Goal: Information Seeking & Learning: Learn about a topic

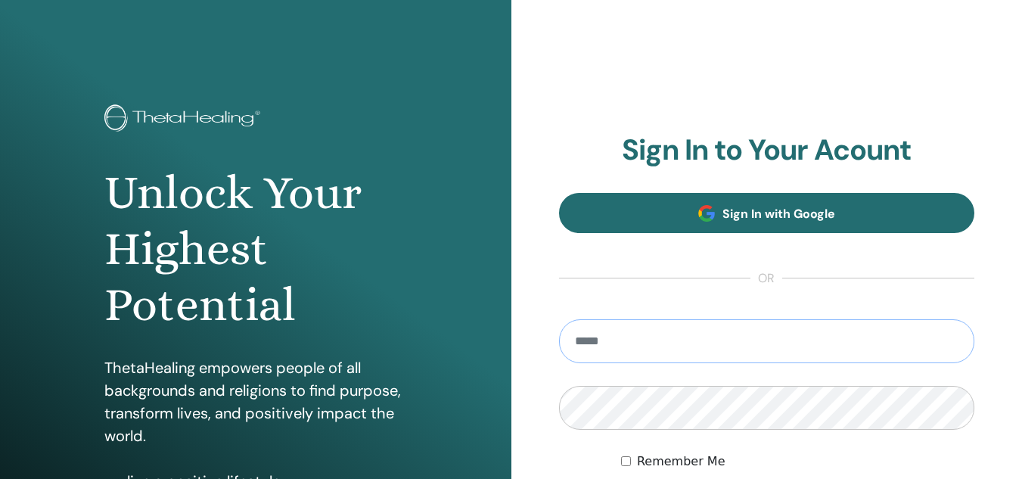
type input "**********"
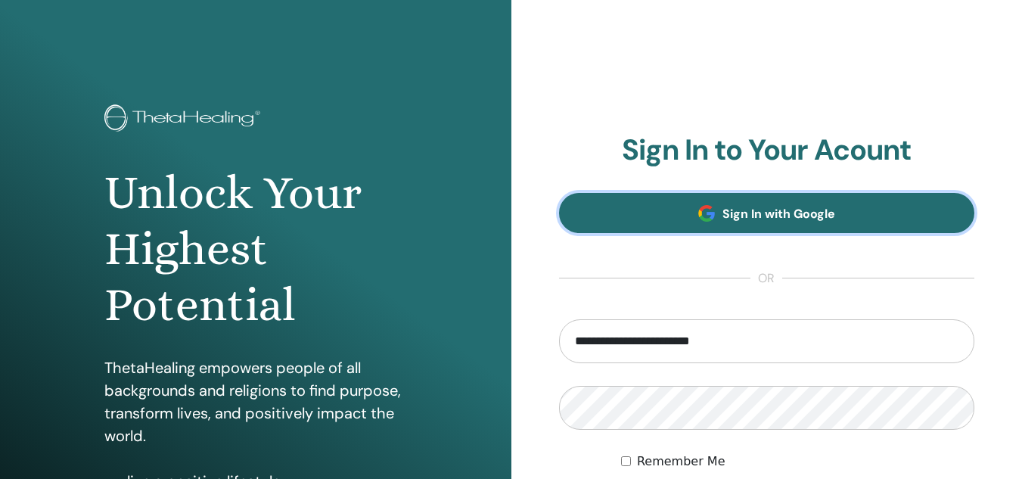
click at [871, 209] on link "Sign In with Google" at bounding box center [767, 213] width 416 height 40
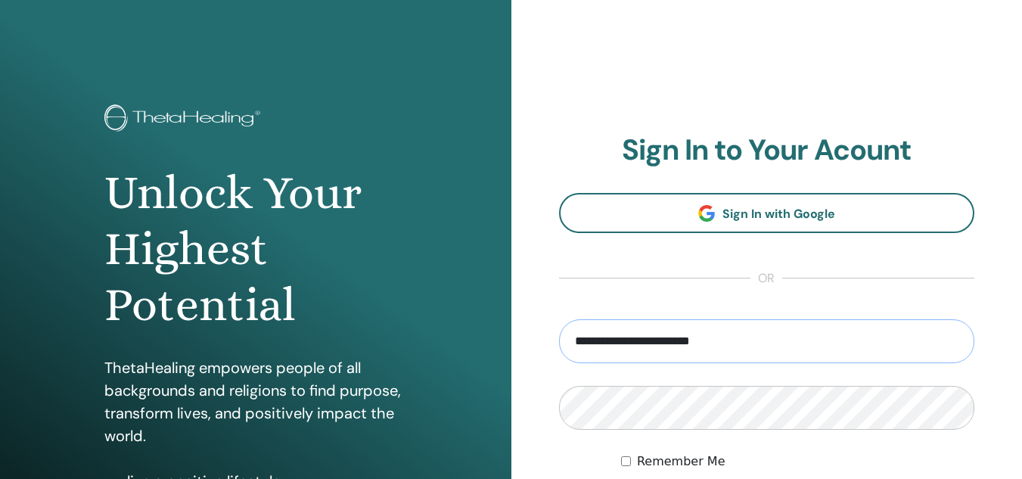
click at [778, 328] on input "**********" at bounding box center [767, 341] width 416 height 44
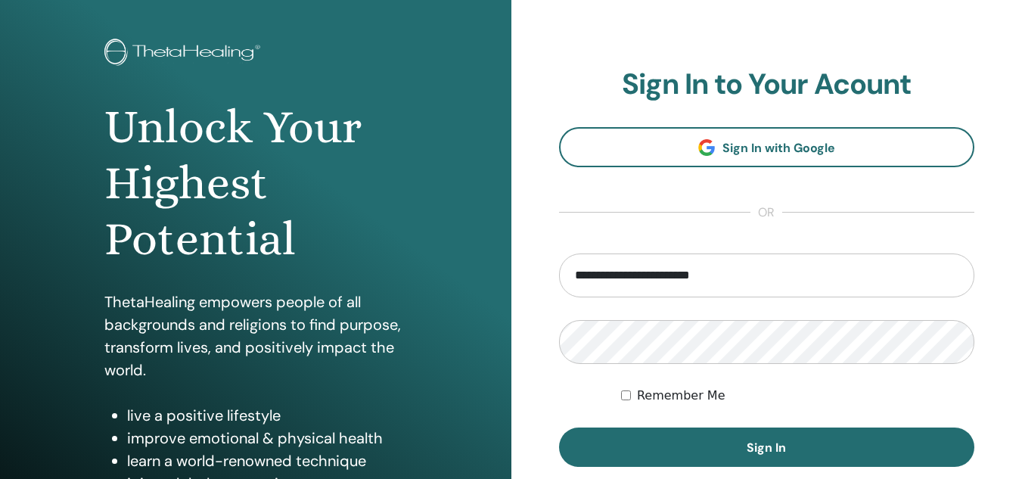
scroll to position [225, 0]
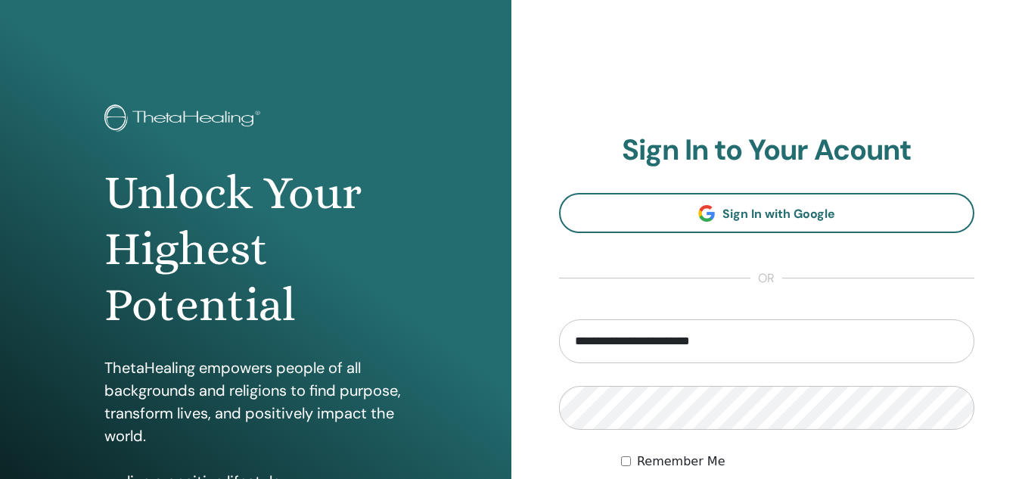
scroll to position [227, 0]
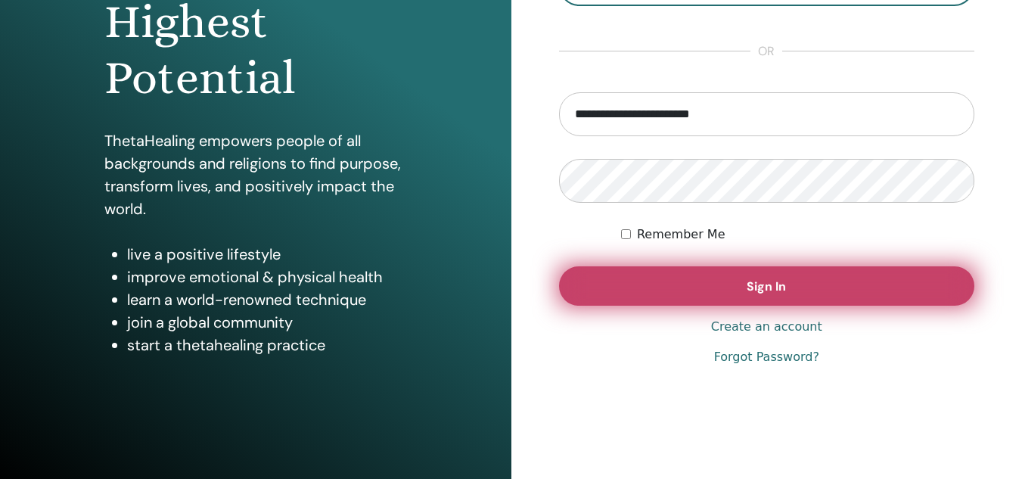
click at [737, 269] on button "Sign In" at bounding box center [767, 285] width 416 height 39
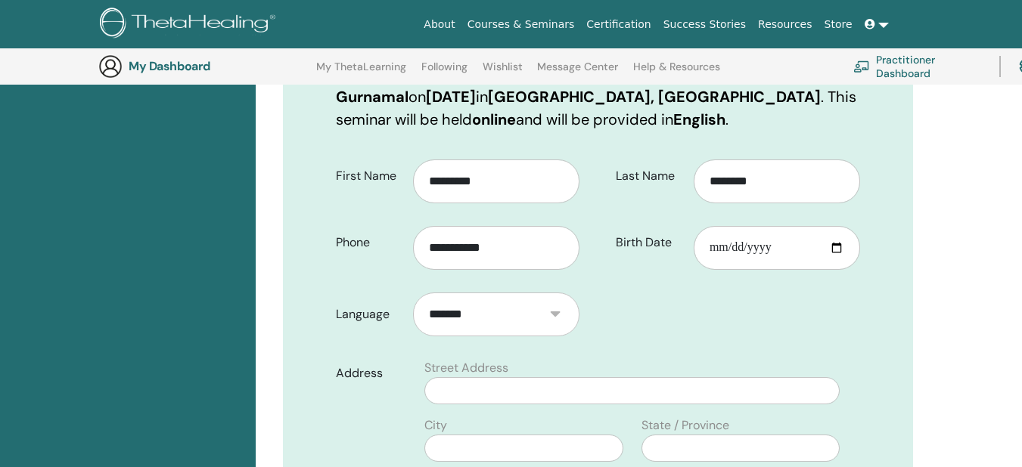
scroll to position [717, 0]
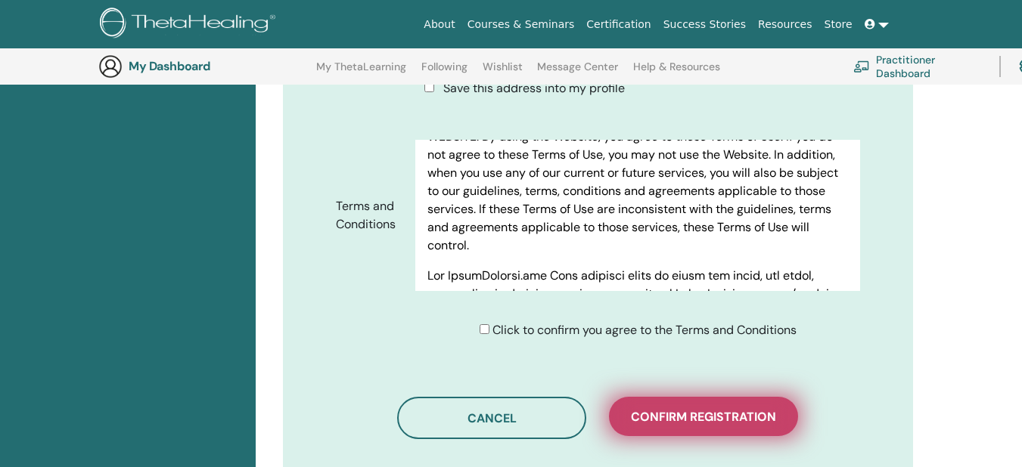
click at [730, 423] on span "Confirm registration" at bounding box center [703, 417] width 145 height 16
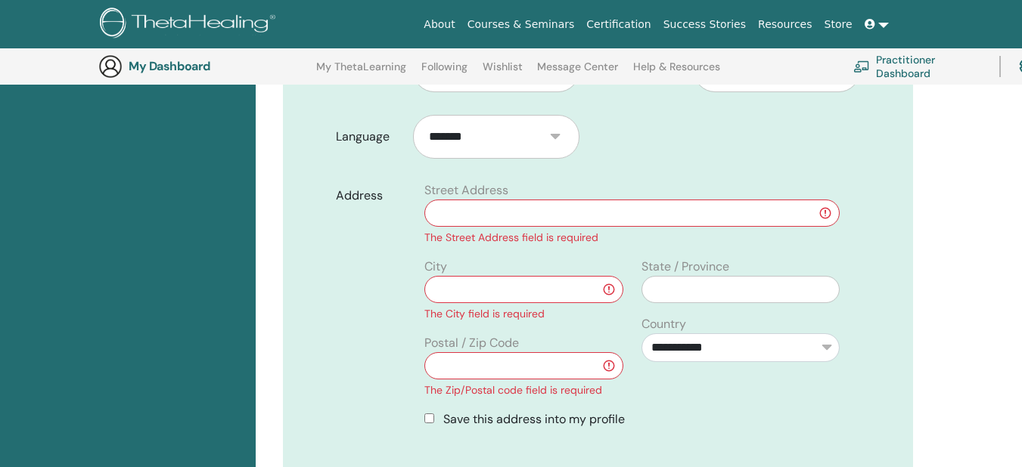
scroll to position [414, 0]
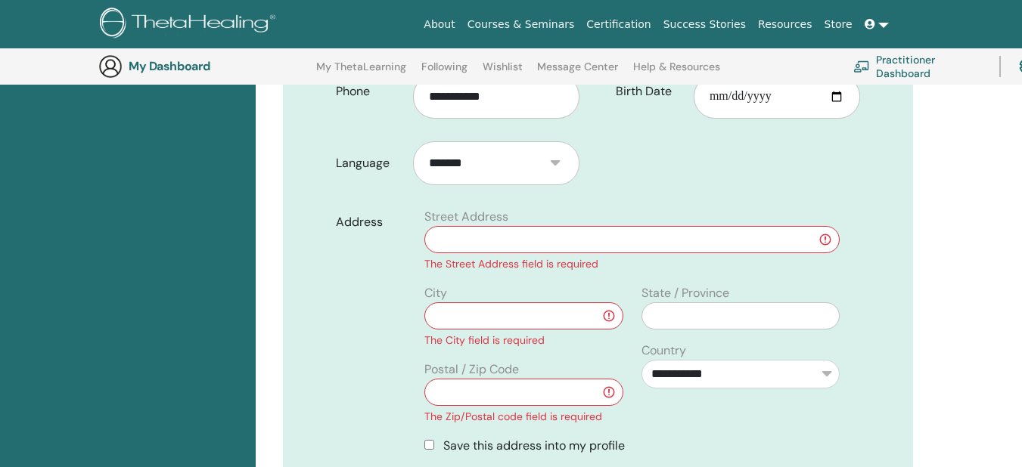
click at [632, 249] on input "text" at bounding box center [631, 239] width 415 height 27
type input "**********"
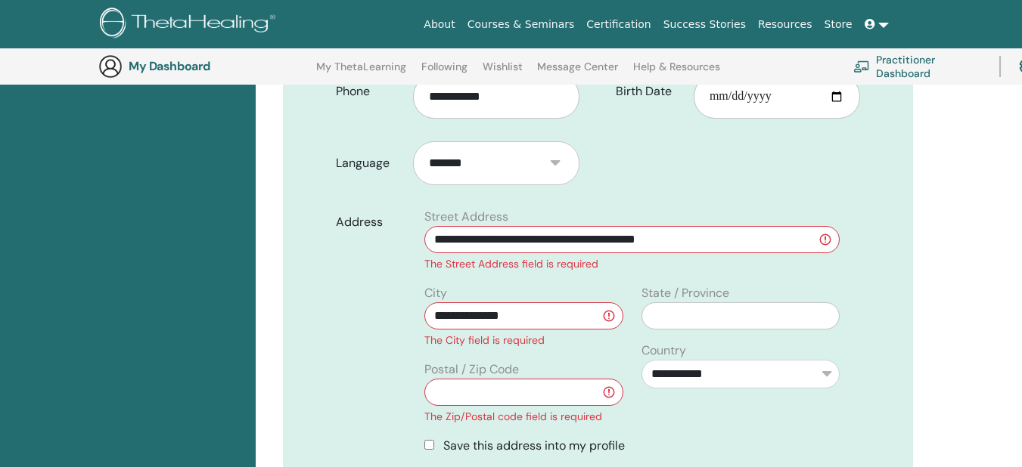
type input "****"
type input "**********"
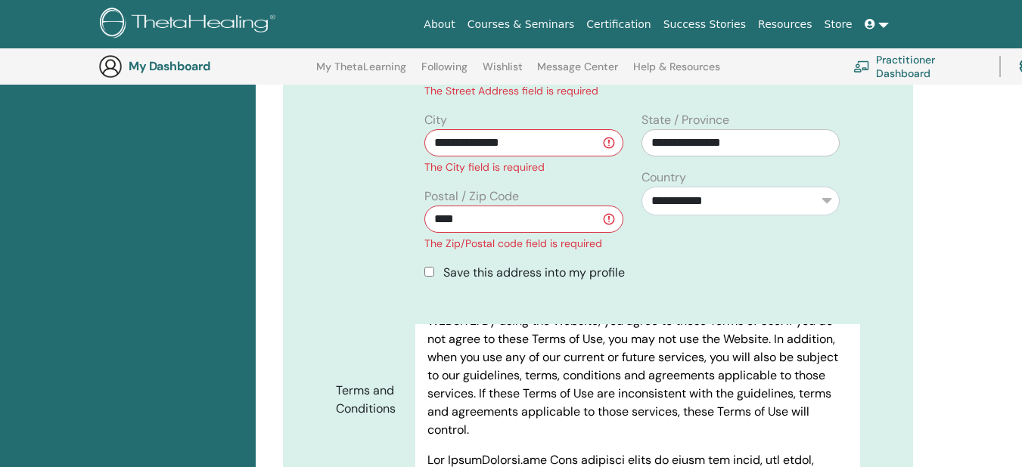
scroll to position [717, 0]
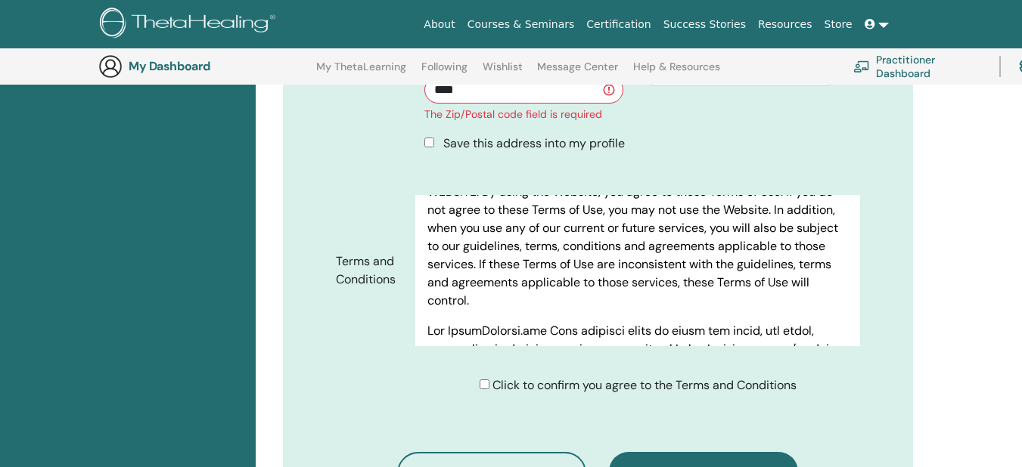
click at [492, 152] on div "Save this address into my profile" at bounding box center [631, 144] width 415 height 18
click at [463, 141] on span "Save this address into my profile" at bounding box center [534, 143] width 182 height 16
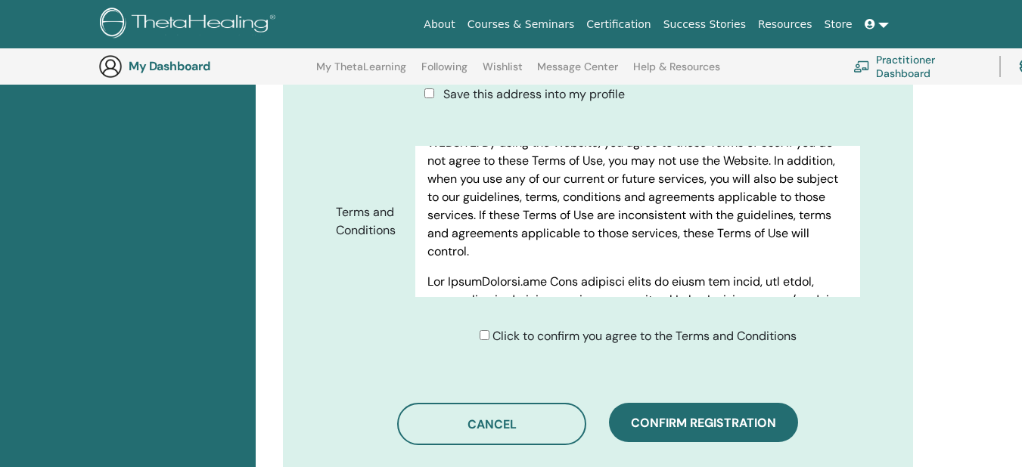
scroll to position [793, 0]
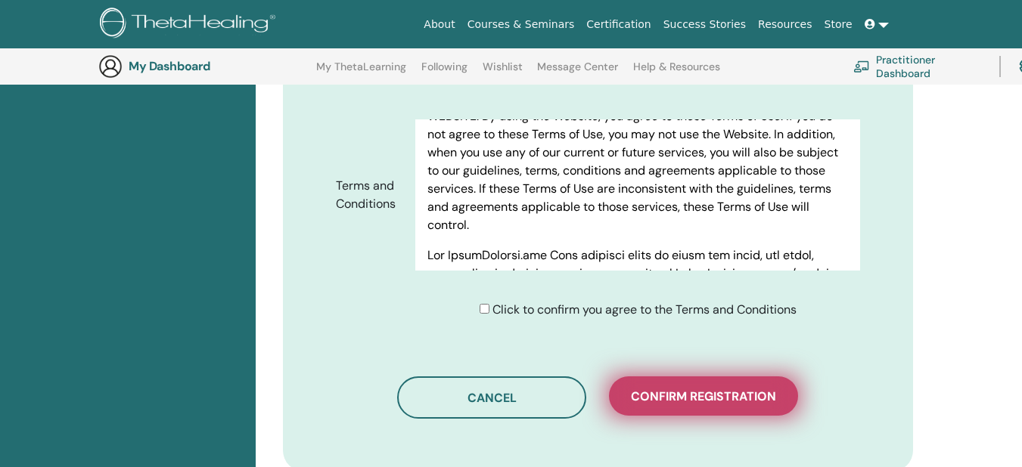
click at [751, 398] on span "Confirm registration" at bounding box center [703, 397] width 145 height 16
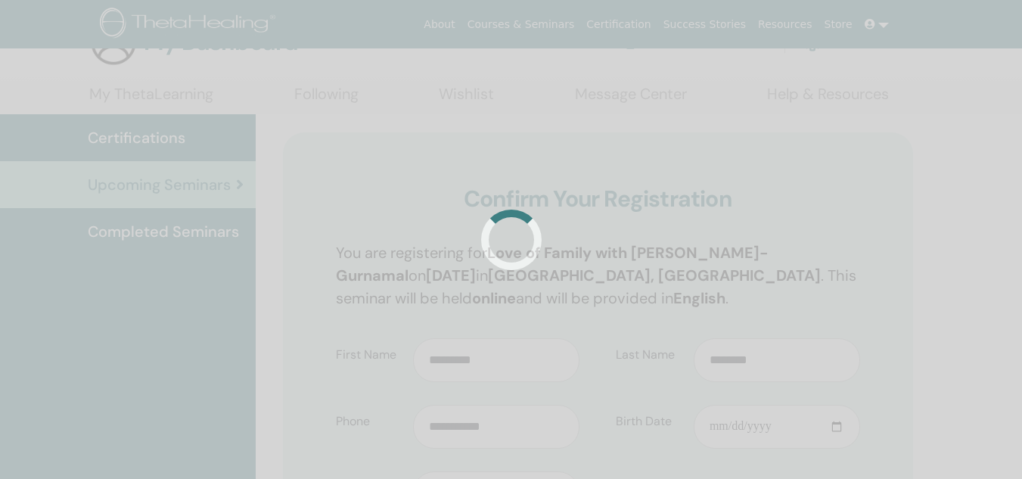
scroll to position [76, 0]
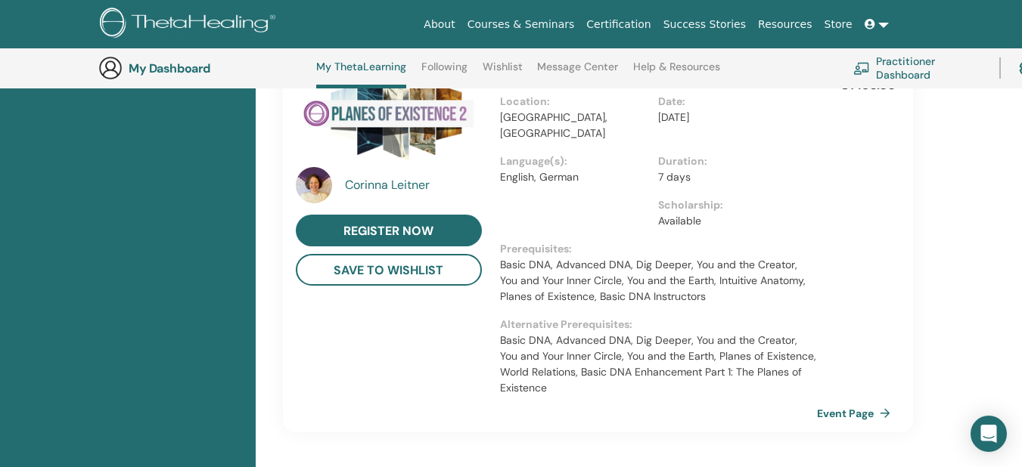
scroll to position [1239, 0]
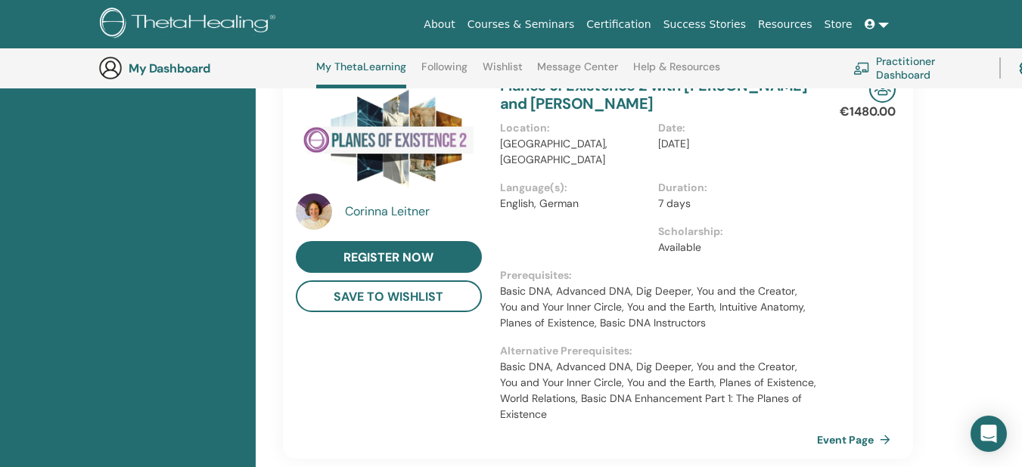
click at [416, 203] on div "Corinna Leitner" at bounding box center [415, 212] width 140 height 18
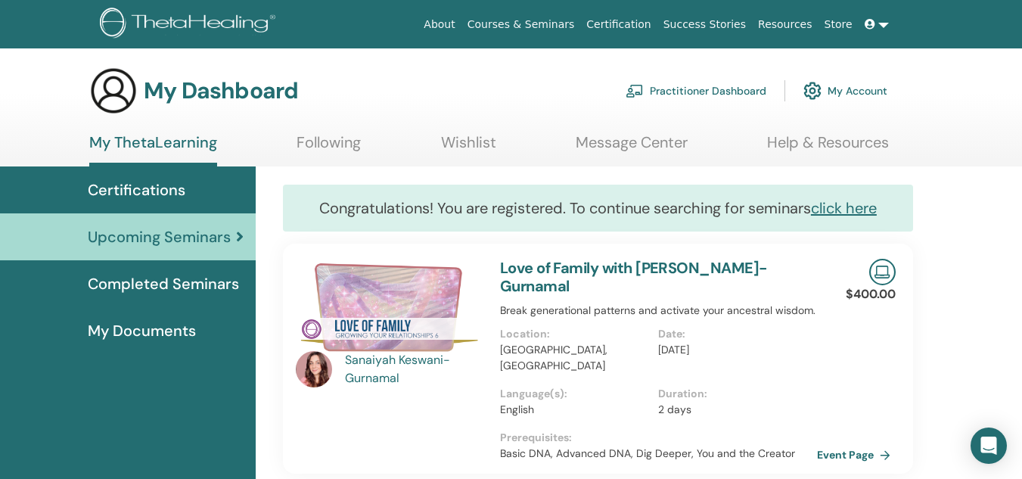
click at [171, 290] on span "Completed Seminars" at bounding box center [163, 283] width 151 height 23
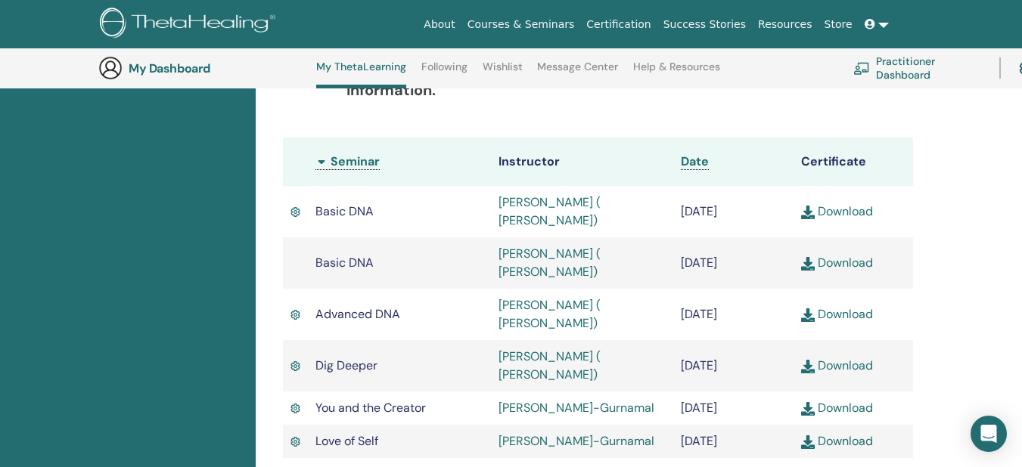
scroll to position [418, 0]
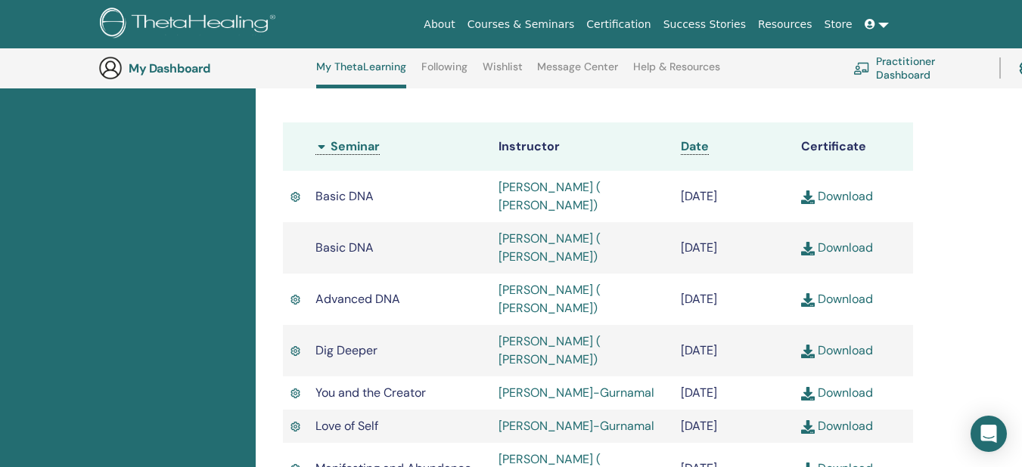
click at [705, 250] on td "[DATE]" at bounding box center [733, 247] width 120 height 51
drag, startPoint x: 705, startPoint y: 250, endPoint x: 770, endPoint y: 258, distance: 65.6
click at [770, 258] on td "[DATE]" at bounding box center [733, 247] width 120 height 51
drag, startPoint x: 700, startPoint y: 303, endPoint x: 753, endPoint y: 296, distance: 53.3
click at [753, 296] on td "January/31, 2021" at bounding box center [733, 299] width 120 height 51
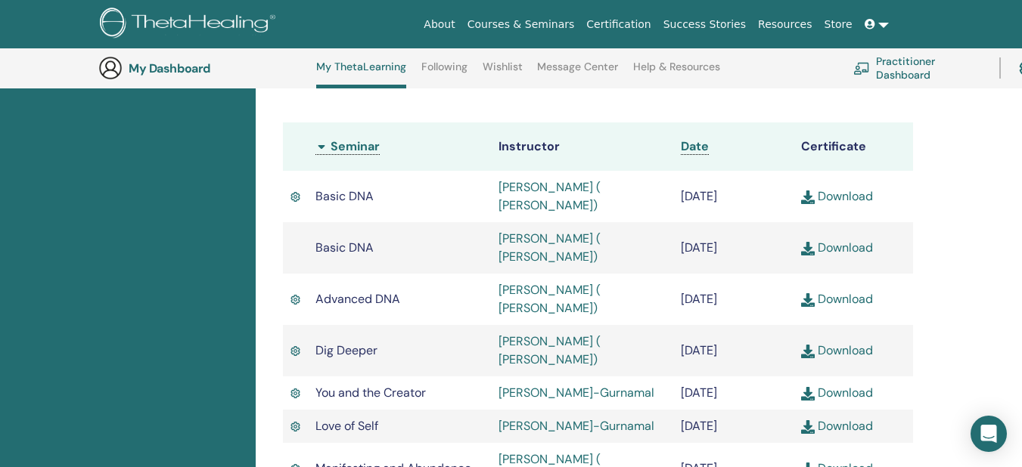
click at [722, 355] on td "June/27, 2021" at bounding box center [733, 350] width 120 height 51
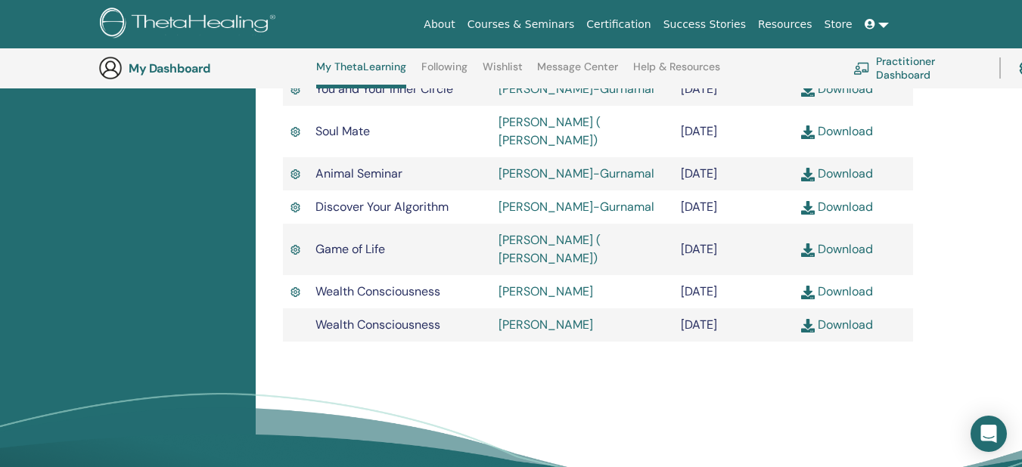
scroll to position [796, 0]
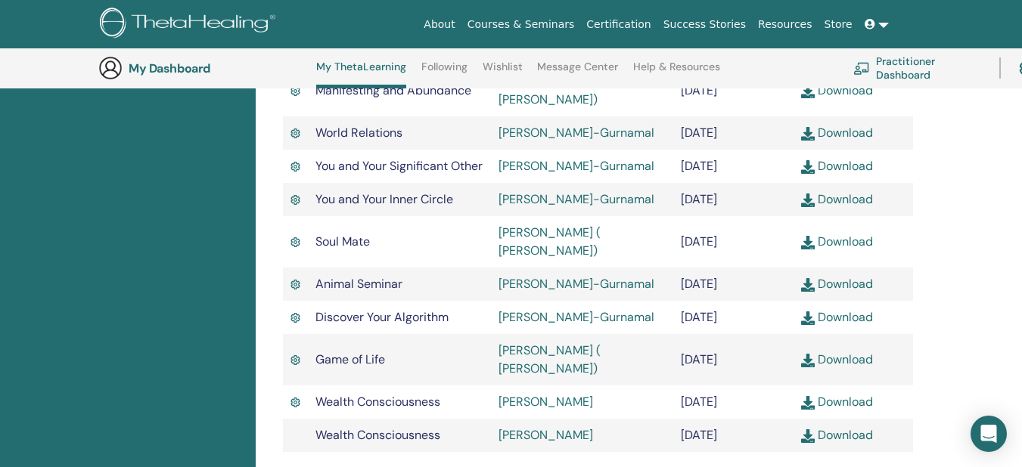
click at [737, 268] on td "August/31, 2022" at bounding box center [733, 241] width 120 height 51
drag, startPoint x: 737, startPoint y: 297, endPoint x: 750, endPoint y: 294, distance: 13.2
click at [750, 268] on td "August/31, 2022" at bounding box center [733, 241] width 120 height 51
click at [685, 216] on td "November/24, 2022" at bounding box center [733, 199] width 120 height 33
drag, startPoint x: 685, startPoint y: 235, endPoint x: 746, endPoint y: 289, distance: 81.5
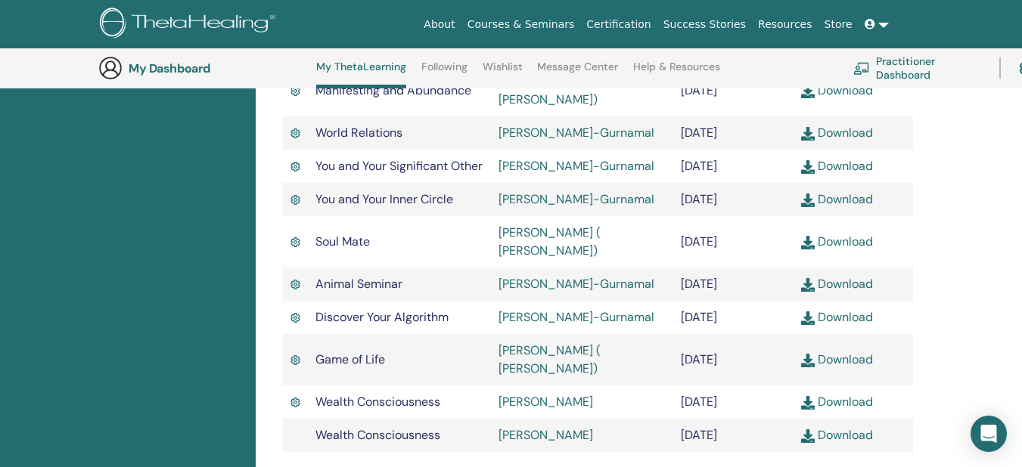
click at [746, 289] on tbody "Basic DNA Lavina Tharani Chulani ( Maisha) August/17, 2025 Download Basic DNA" at bounding box center [598, 123] width 630 height 660
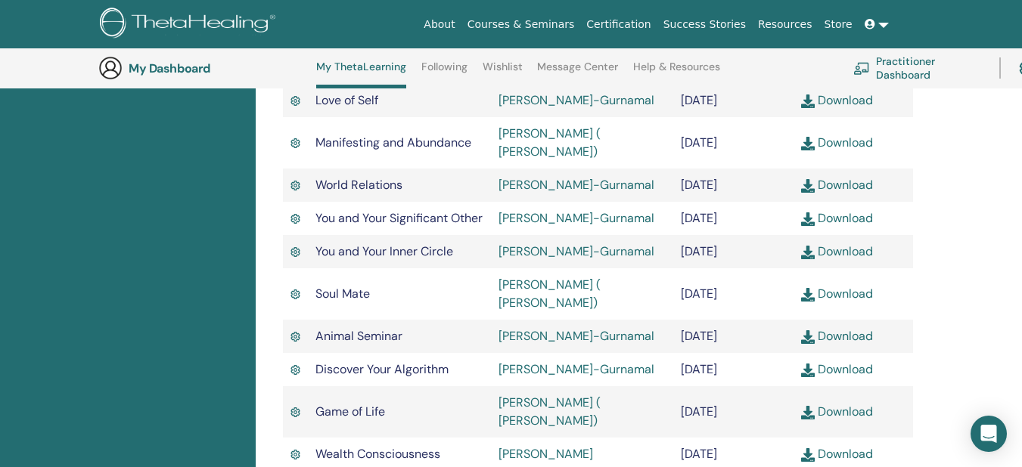
scroll to position [721, 0]
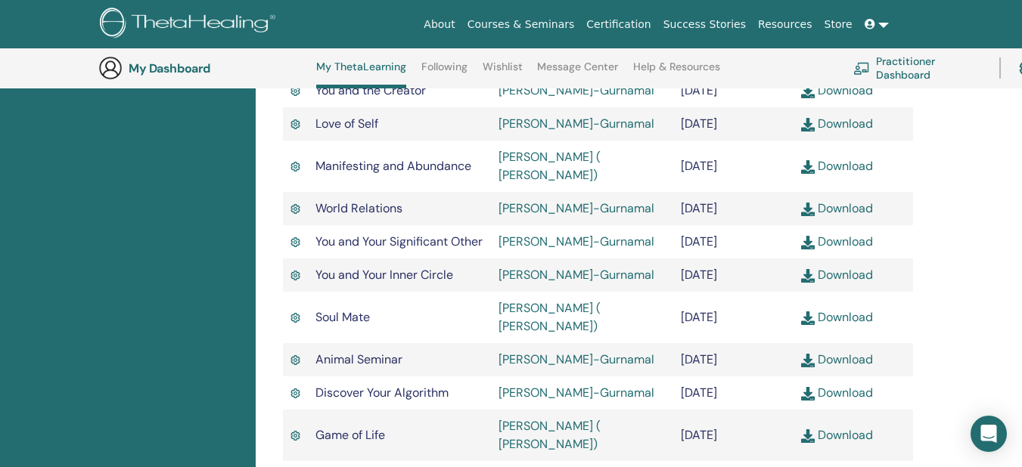
click at [701, 182] on td "July/20, 2022" at bounding box center [733, 166] width 120 height 51
drag, startPoint x: 701, startPoint y: 182, endPoint x: 753, endPoint y: 189, distance: 51.9
click at [753, 189] on td "July/20, 2022" at bounding box center [733, 166] width 120 height 51
click at [706, 225] on td "June/23, 2023" at bounding box center [733, 208] width 120 height 33
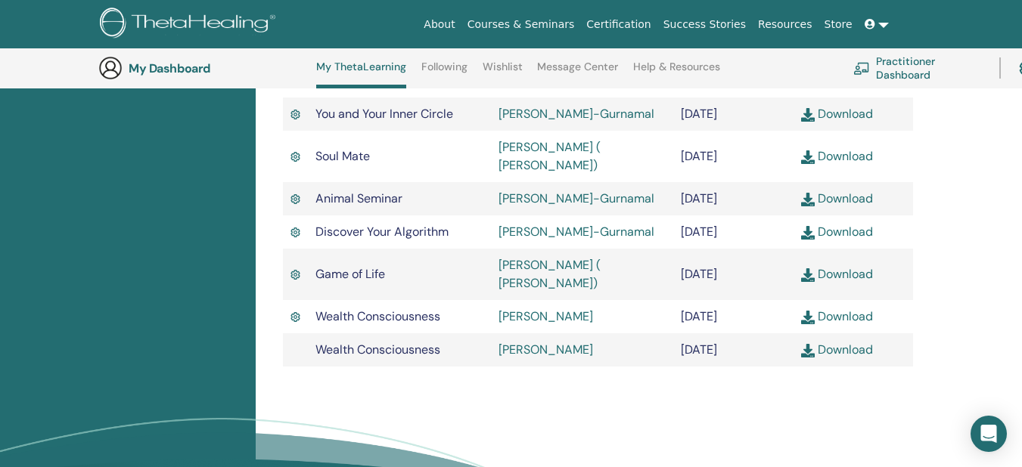
scroll to position [948, 0]
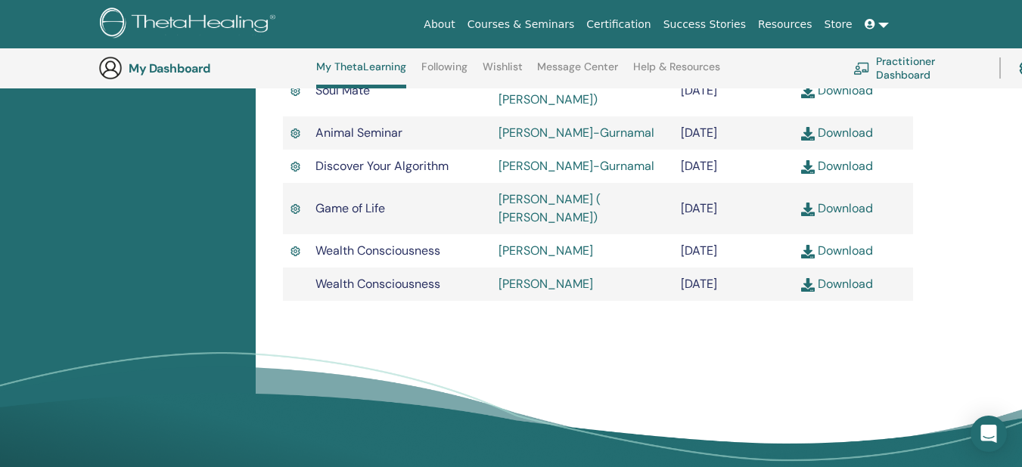
click at [743, 301] on td "[DATE]" at bounding box center [733, 284] width 120 height 33
click at [744, 234] on td "[DATE]" at bounding box center [733, 208] width 120 height 51
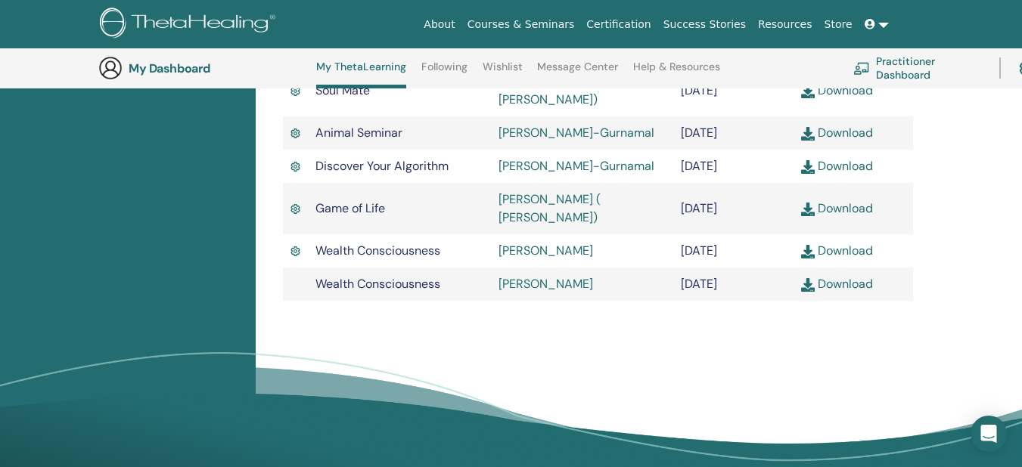
click at [744, 234] on td "[DATE]" at bounding box center [733, 208] width 120 height 51
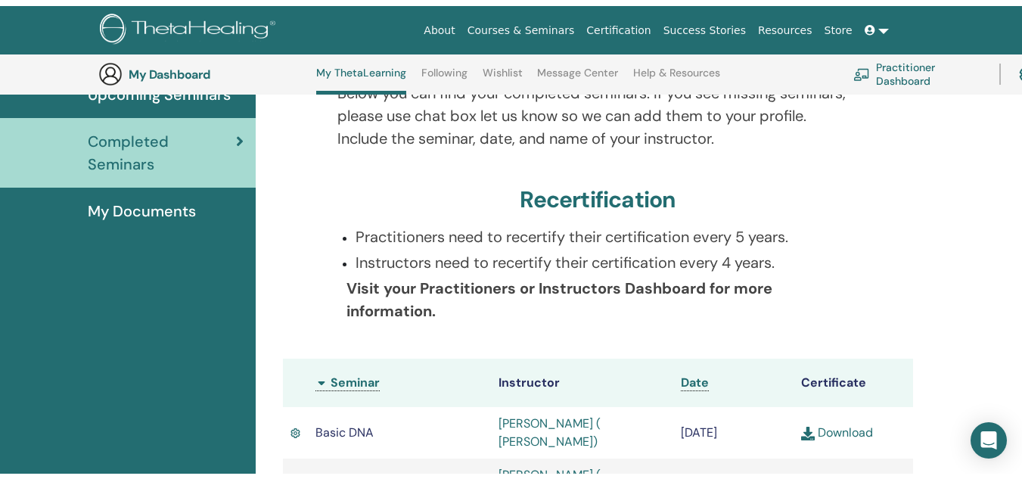
scroll to position [0, 0]
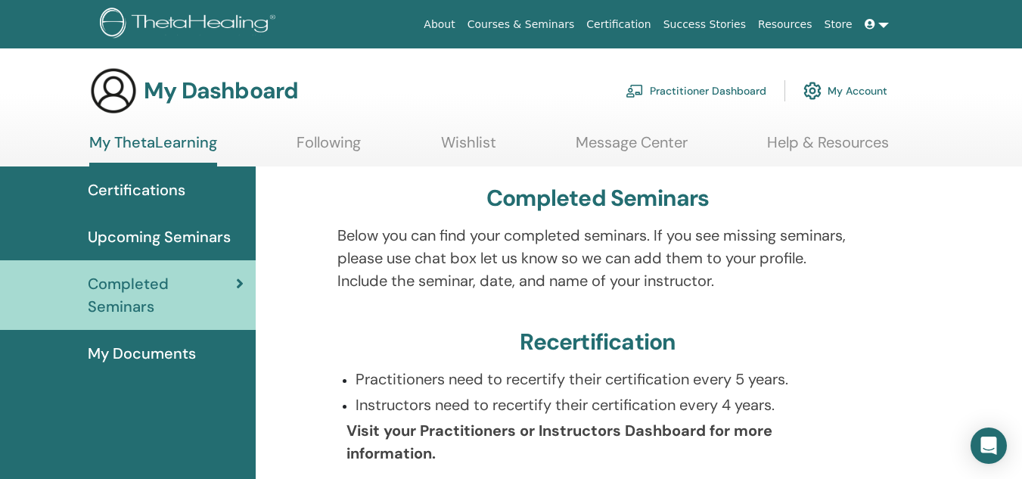
click at [134, 359] on span "My Documents" at bounding box center [142, 353] width 108 height 23
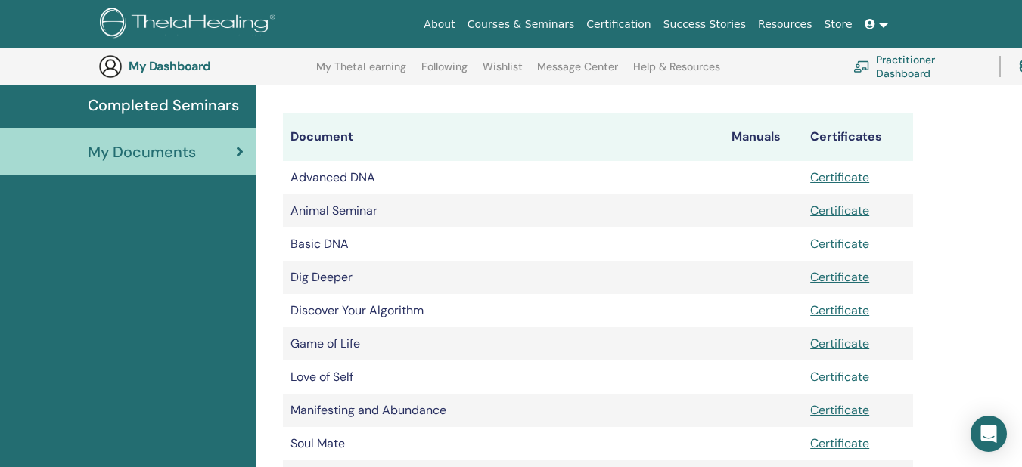
scroll to position [112, 0]
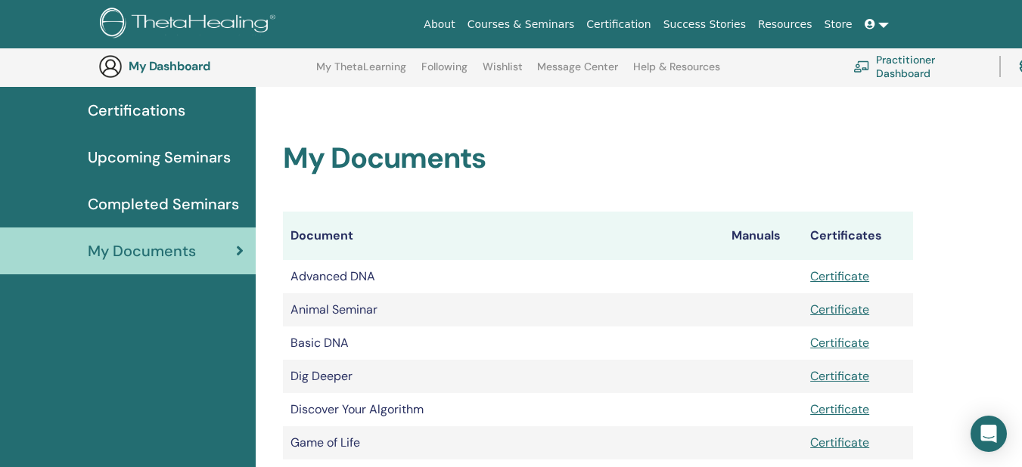
click at [163, 154] on span "Upcoming Seminars" at bounding box center [159, 157] width 143 height 23
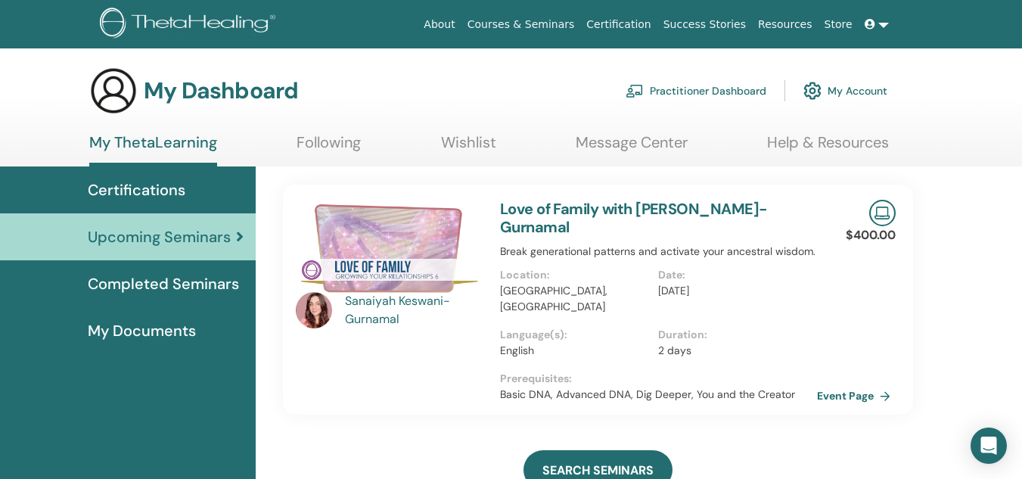
click at [103, 197] on span "Certifications" at bounding box center [137, 190] width 98 height 23
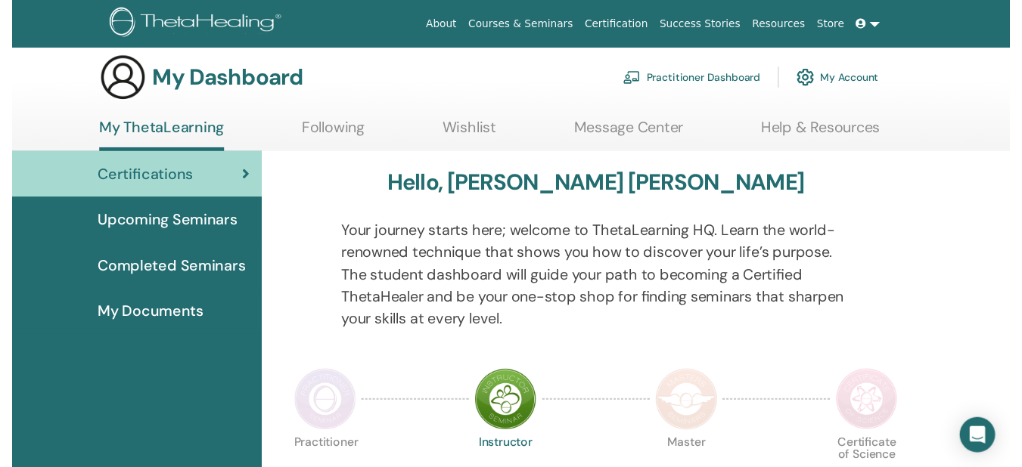
scroll to position [267, 0]
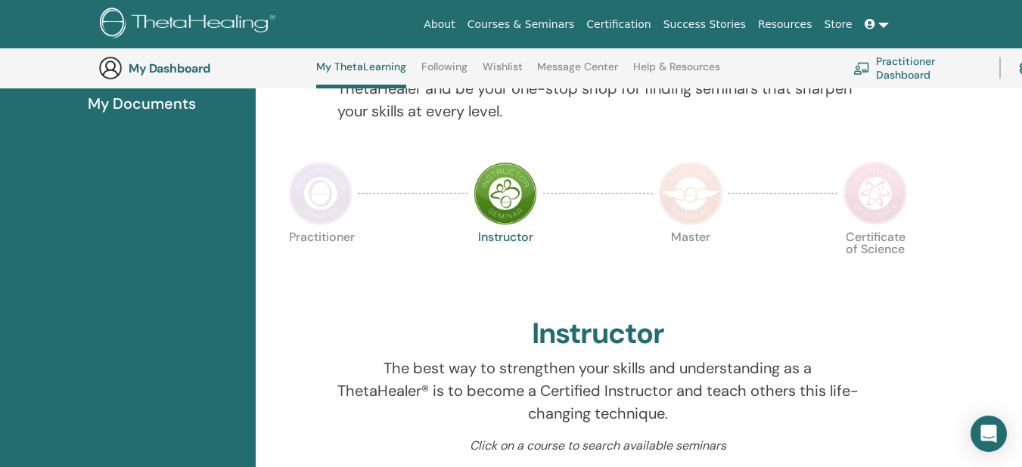
click at [300, 188] on img at bounding box center [321, 194] width 64 height 64
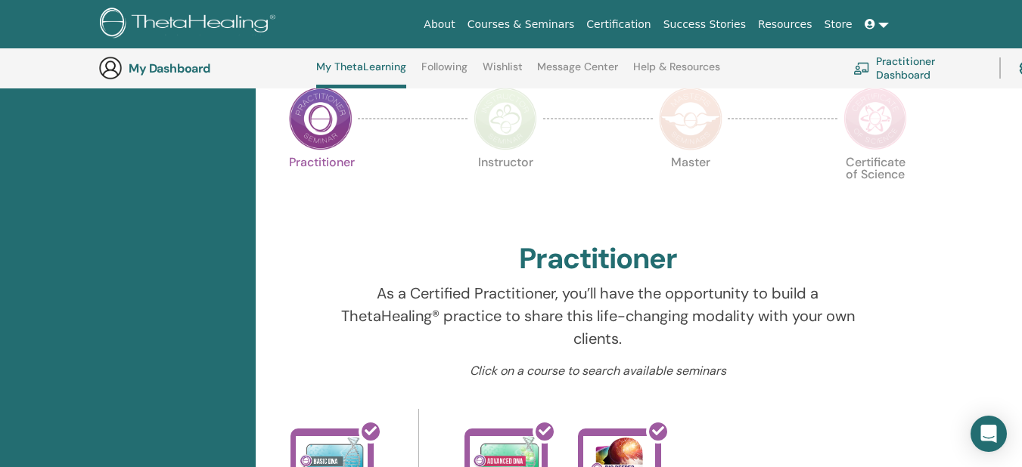
scroll to position [116, 0]
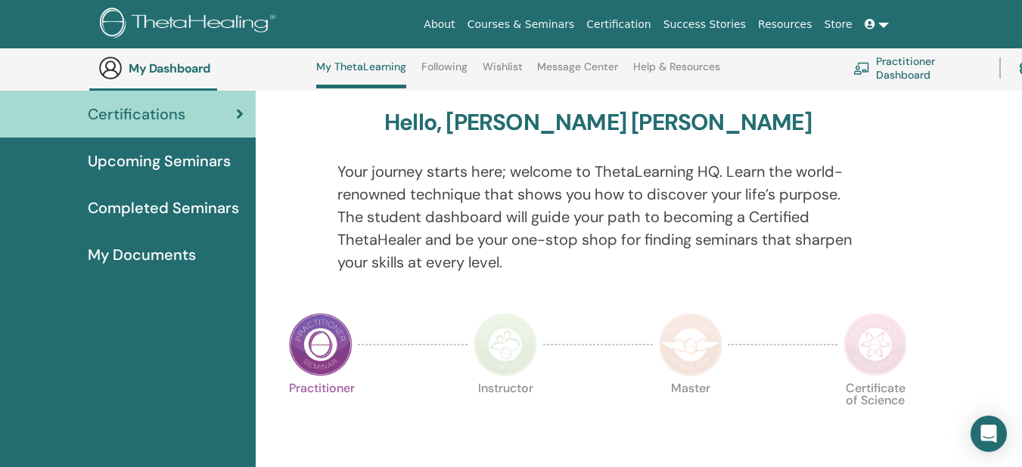
click at [858, 352] on img at bounding box center [875, 345] width 64 height 64
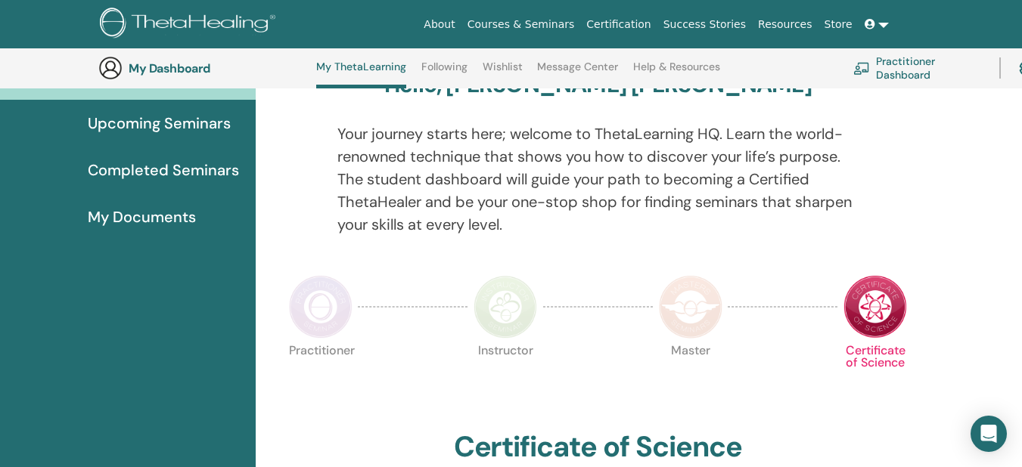
scroll to position [116, 0]
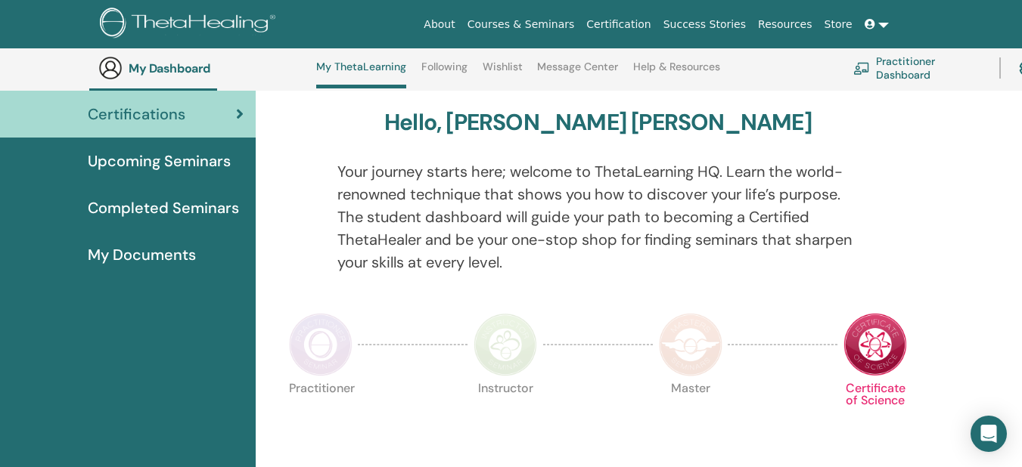
click at [168, 214] on span "Completed Seminars" at bounding box center [163, 208] width 151 height 23
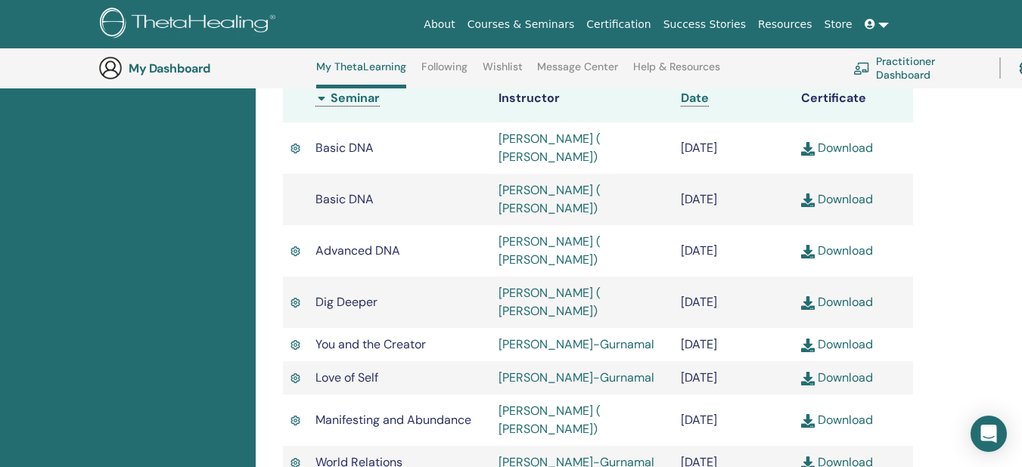
scroll to position [494, 0]
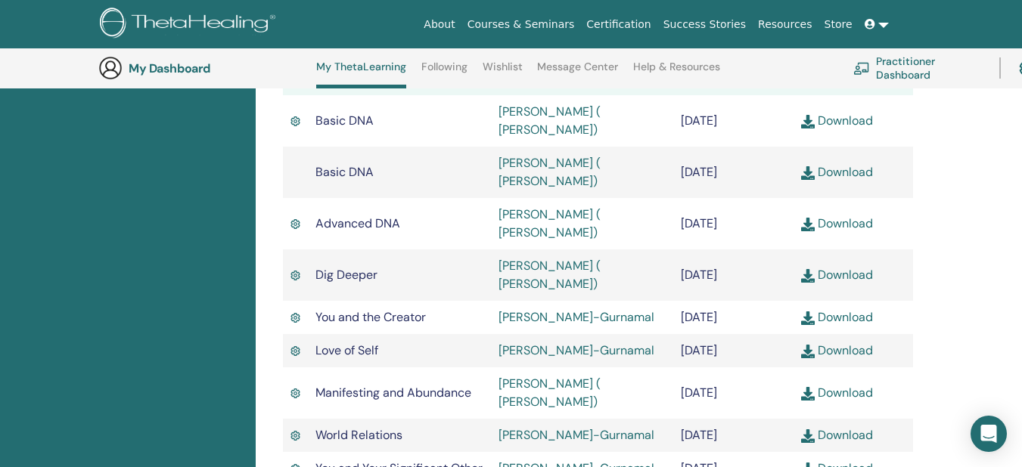
click at [717, 221] on td "[DATE]" at bounding box center [733, 223] width 120 height 51
click at [742, 286] on td "June/27, 2021" at bounding box center [733, 275] width 120 height 51
click at [732, 275] on td "June/27, 2021" at bounding box center [733, 275] width 120 height 51
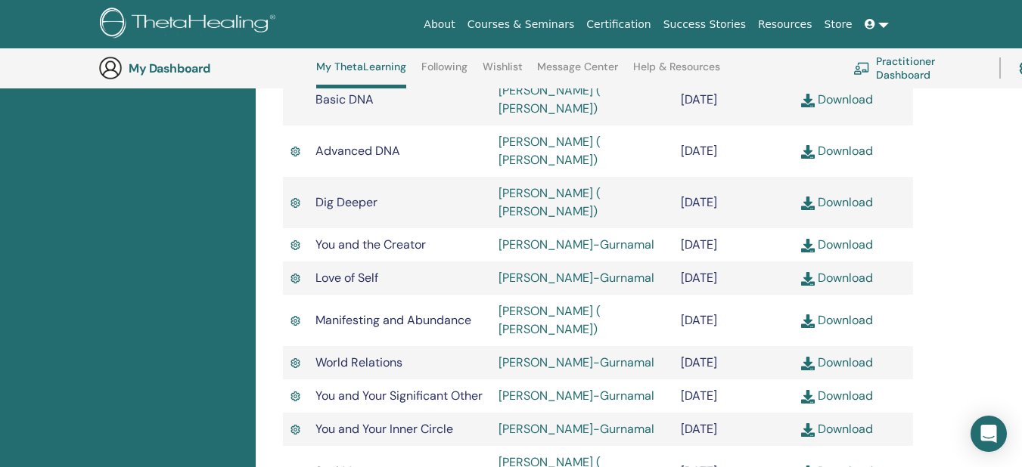
scroll to position [570, 0]
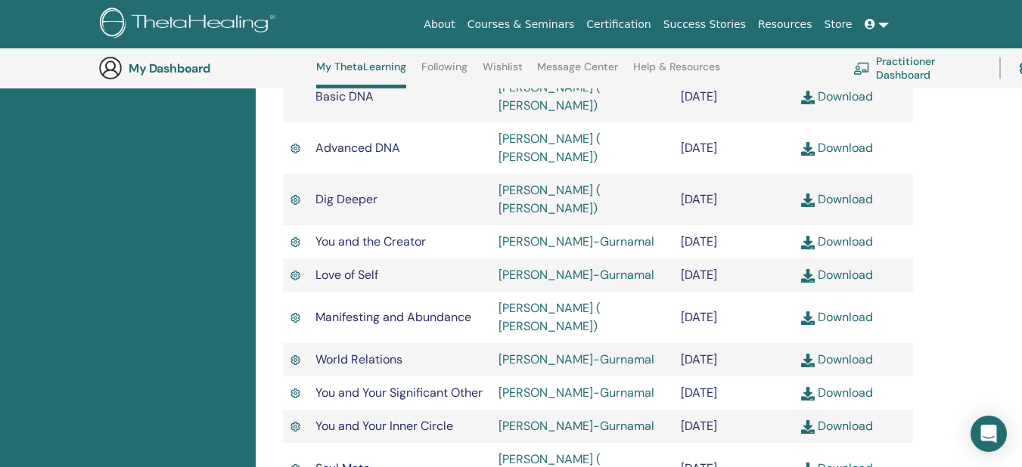
click at [697, 240] on td "August/23, 2023" at bounding box center [733, 241] width 120 height 33
click at [709, 285] on td "November/10, 2024" at bounding box center [733, 275] width 120 height 33
click at [709, 277] on td "November/10, 2024" at bounding box center [733, 275] width 120 height 33
drag, startPoint x: 709, startPoint y: 277, endPoint x: 730, endPoint y: 304, distance: 34.0
click at [730, 292] on td "November/10, 2024" at bounding box center [733, 275] width 120 height 33
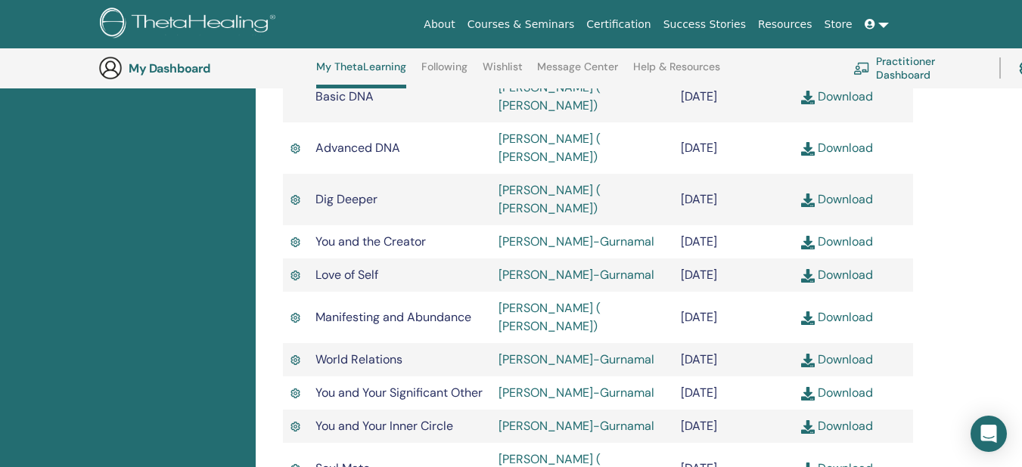
click at [749, 336] on td "July/20, 2022" at bounding box center [733, 317] width 120 height 51
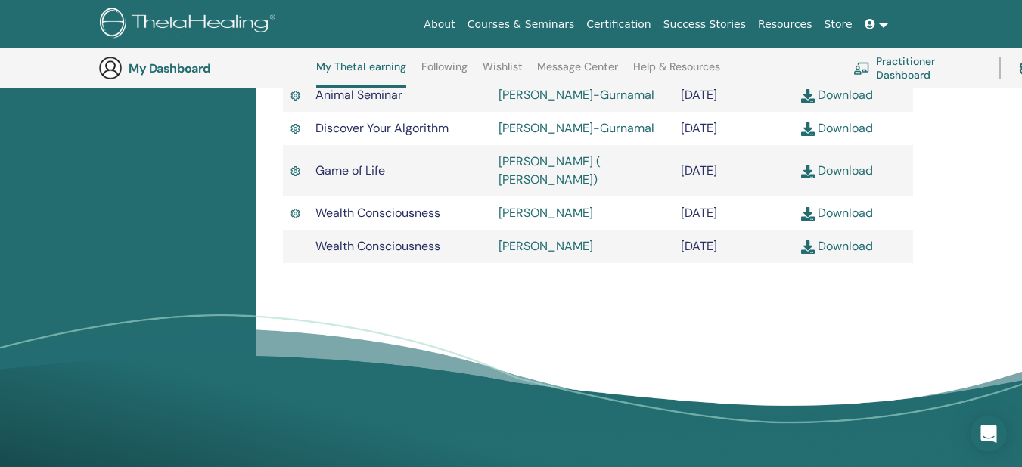
scroll to position [948, 0]
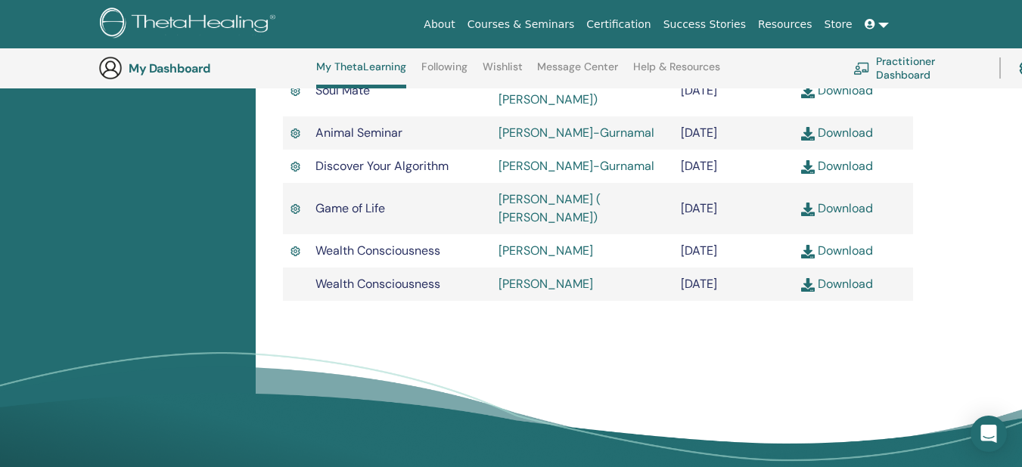
click at [349, 216] on span "Game of Life" at bounding box center [350, 208] width 70 height 16
click at [688, 234] on td "March/26, 2023" at bounding box center [733, 208] width 120 height 51
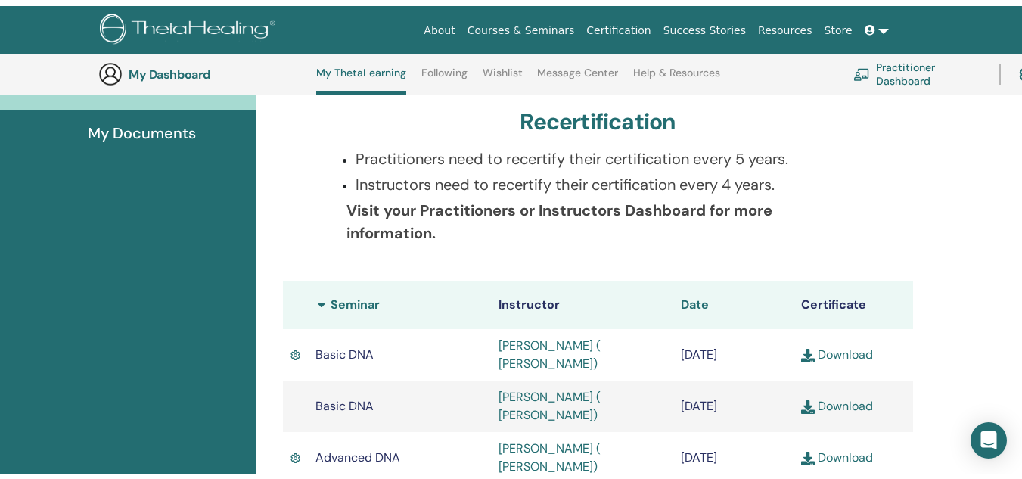
scroll to position [0, 0]
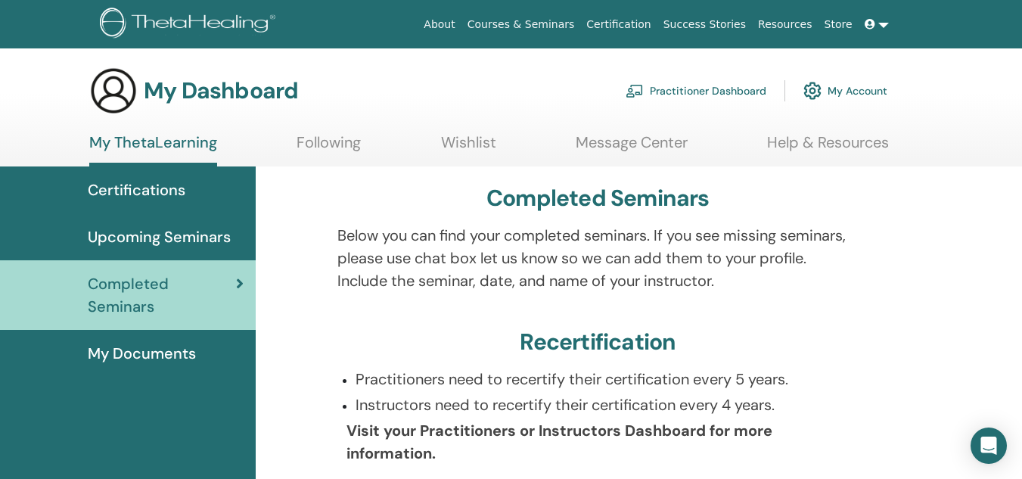
click at [646, 135] on link "Message Center" at bounding box center [632, 147] width 112 height 29
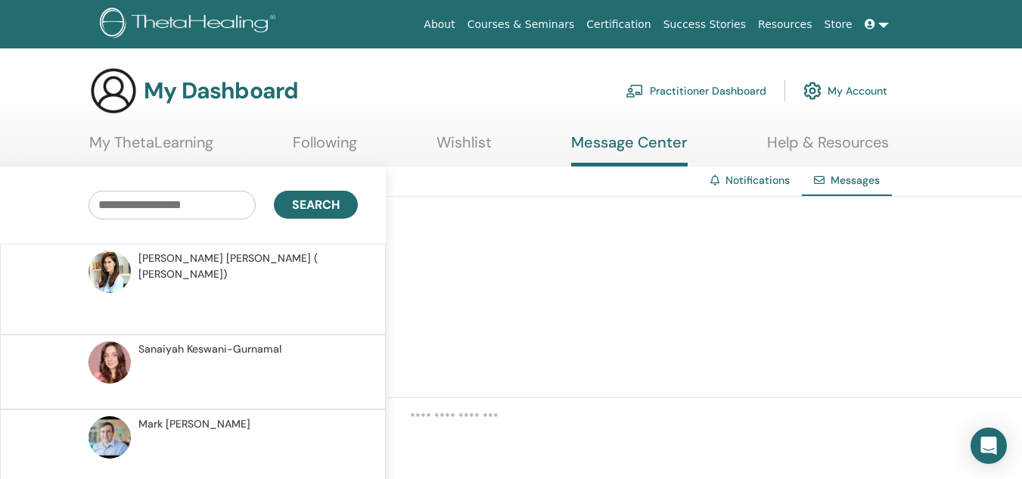
click at [438, 145] on link "Wishlist" at bounding box center [463, 147] width 55 height 29
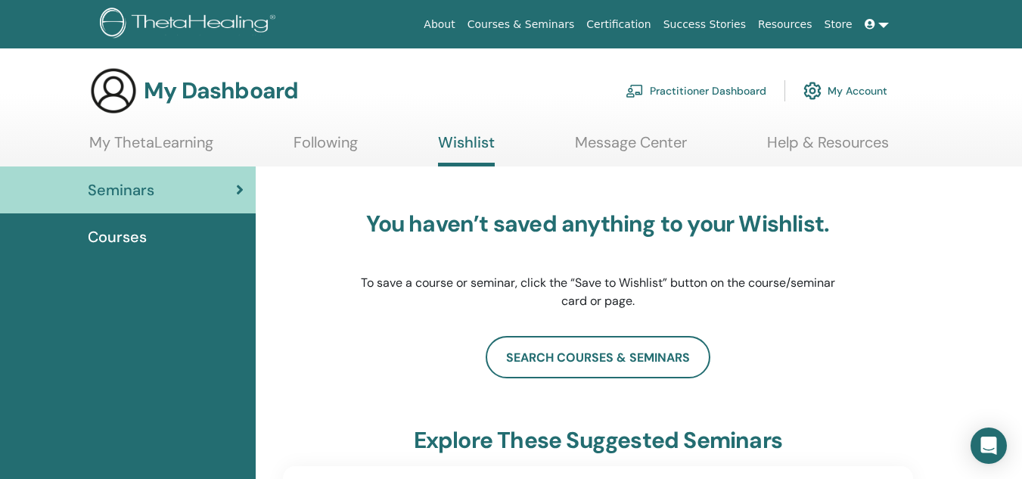
click at [334, 135] on link "Following" at bounding box center [325, 147] width 64 height 29
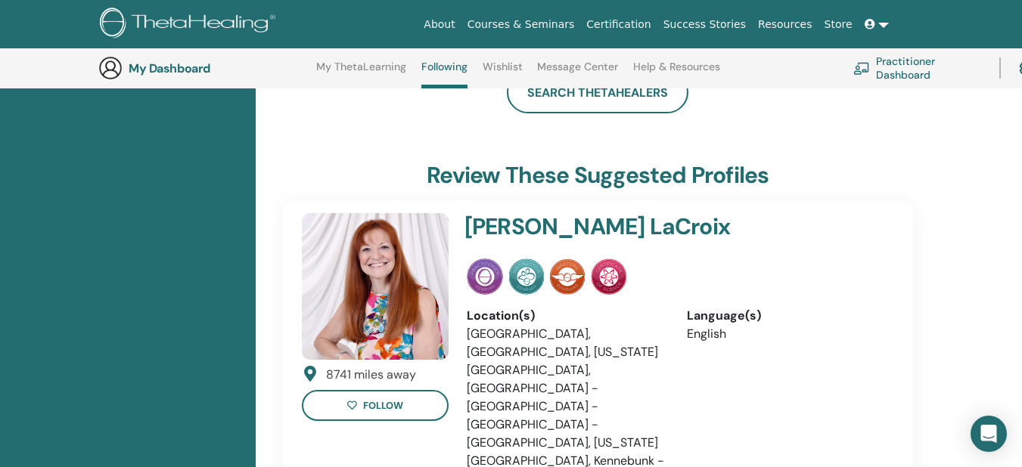
scroll to position [1326, 0]
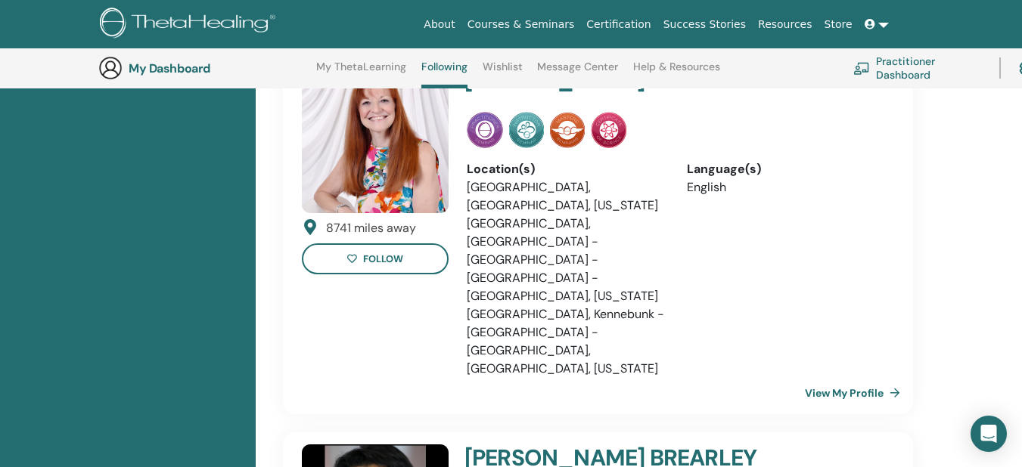
click at [554, 445] on h4 "[PERSON_NAME]" at bounding box center [638, 458] width 349 height 27
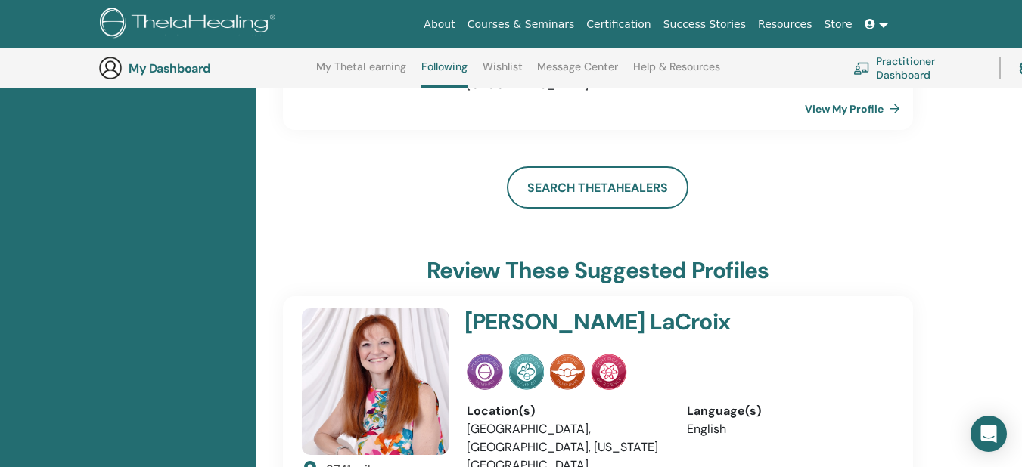
scroll to position [1099, 0]
